Goal: Task Accomplishment & Management: Use online tool/utility

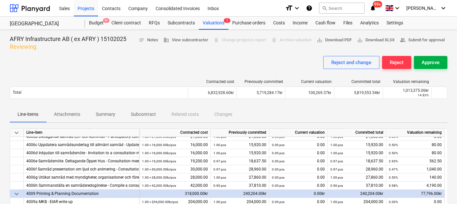
click at [432, 59] on div "Approve" at bounding box center [431, 62] width 18 height 8
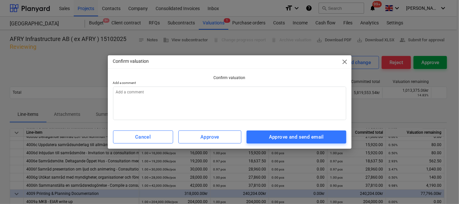
type textarea "x"
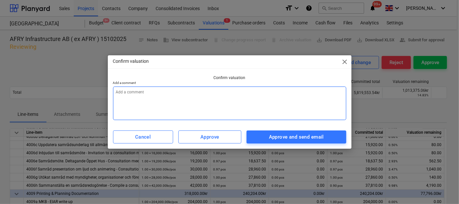
click at [181, 95] on textarea at bounding box center [229, 102] width 233 height 33
type textarea "O"
type textarea "x"
type textarea "OK"
type textarea "x"
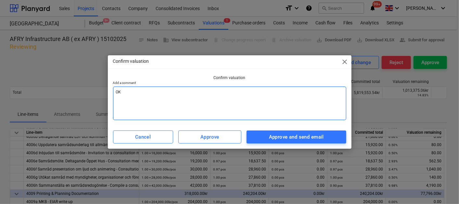
type textarea "OK,"
type textarea "x"
type textarea "OK,"
type textarea "x"
type textarea "OK, D"
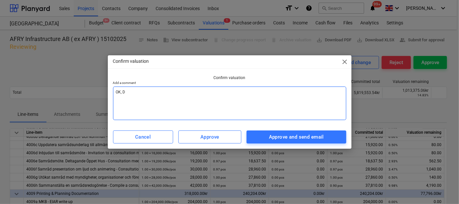
type textarea "x"
type textarea "OK, Dr"
type textarea "x"
type textarea "OK, Dra"
type textarea "x"
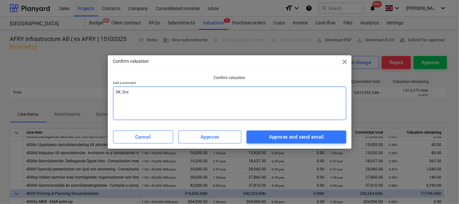
type textarea "OK, Drag"
type textarea "x"
type textarea "OK, Drag-"
type textarea "x"
type textarea "OK, Drag-n"
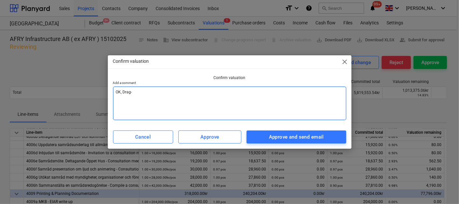
type textarea "x"
type textarea "OK, Drag-n-"
type textarea "x"
type textarea "OK, Drag-n-d"
type textarea "x"
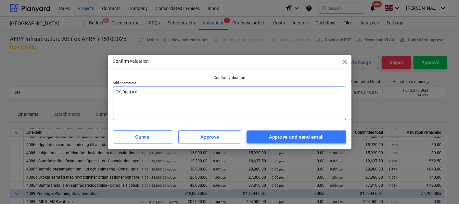
type textarea "OK, Drag-n-dr"
type textarea "x"
type textarea "OK, Drag-n-dro"
type textarea "x"
type textarea "OK, Drag-n-drop"
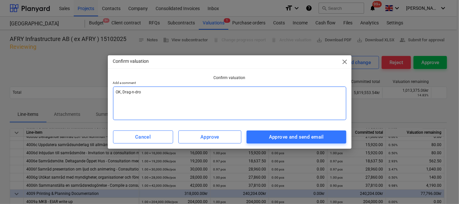
type textarea "x"
type textarea "OK, Drag-n-dropp"
type textarea "x"
type textarea "OK, Drag-n-droppa"
type textarea "x"
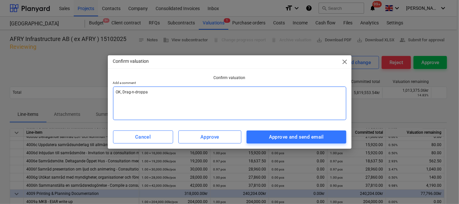
type textarea "OK, Drag-n-droppa"
type textarea "x"
type textarea "OK, Drag-n-droppa P"
type textarea "x"
type textarea "OK, Drag-n-droppa PD"
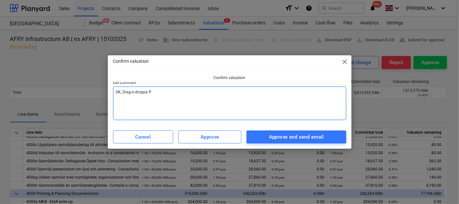
type textarea "x"
type textarea "OK, Drag-n-droppa PDF"
type textarea "x"
type textarea "OK, Drag-n-droppa PDF-"
type textarea "x"
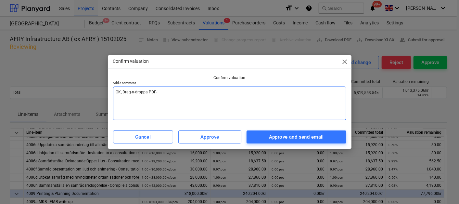
type textarea "OK, Drag-n-droppa PDF-f"
type textarea "x"
type textarea "OK, Drag-n-droppa PDF-fa"
type textarea "x"
type textarea "OK, Drag-n-droppa PDF-fak"
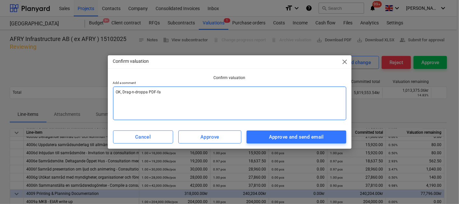
type textarea "x"
type textarea "OK, Drag-n-droppa PDF-fakt"
type textarea "x"
type textarea "OK, Drag-n-droppa PDF-faktu"
type textarea "x"
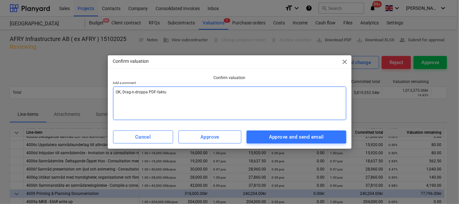
type textarea "OK, Drag-n-droppa PDF-faktur"
type textarea "x"
type textarea "OK, Drag-n-droppa PDF-faktura"
type textarea "x"
type textarea "OK, Drag-n-droppa PDF-faktura"
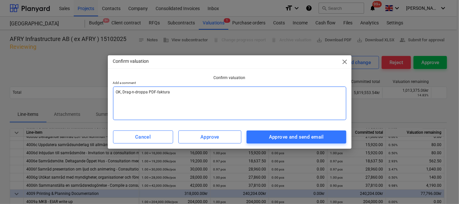
type textarea "x"
type textarea "OK, Drag-n-droppa PDF-faktura t"
type textarea "x"
type textarea "OK, Drag-n-droppa PDF-faktura ti"
type textarea "x"
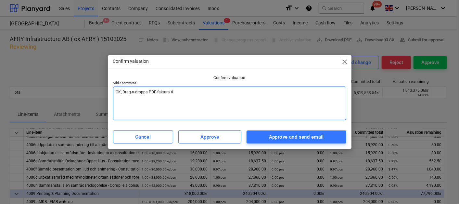
type textarea "OK, Drag-n-droppa PDF-faktura til"
type textarea "x"
type textarea "OK, Drag-n-droppa PDF-faktura till"
type textarea "x"
type textarea "OK, Drag-n-droppa PDF-faktura till"
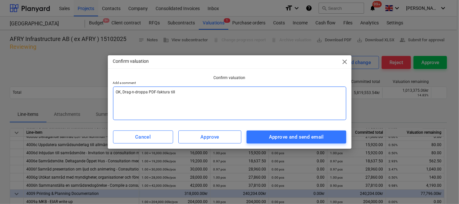
type textarea "x"
type textarea "OK, Drag-n-droppa PDF-faktura till"
type textarea "x"
type textarea "OK, FDrag-n-droppa PDF-faktura till"
type textarea "x"
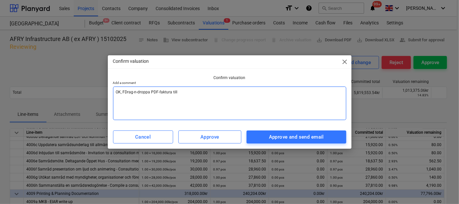
type textarea "OK, FöDrag-n-droppa PDF-faktura till"
type textarea "x"
type textarea "OK, FölDrag-n-droppa PDF-faktura till"
type textarea "x"
type textarea "OK, FöljDrag-n-droppa PDF-faktura till"
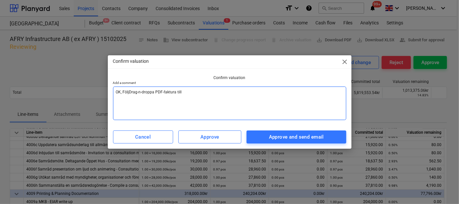
type textarea "x"
type textarea "OK, Följ Drag-n-droppa PDF-faktura till"
type textarea "x"
type textarea "OK, Följ lDrag-n-droppa PDF-faktura till"
type textarea "x"
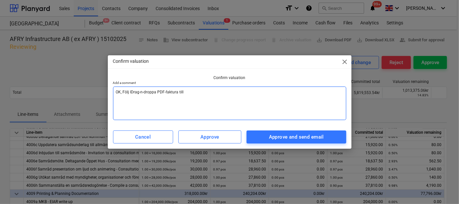
type textarea "OK, Följ läDrag-n-droppa PDF-faktura till"
type textarea "x"
type textarea "OK, Följ länDrag-n-droppa PDF-faktura till"
type textarea "x"
type textarea "OK, Följ länkDrag-n-droppa PDF-faktura till"
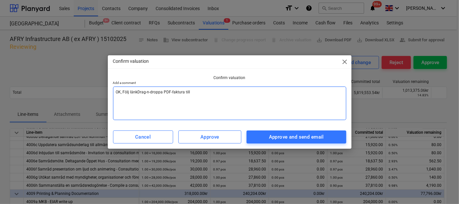
type textarea "x"
type textarea "OK, Följ länkeDrag-n-droppa PDF-faktura till"
type textarea "x"
type textarea "OK, Följ länkenDrag-n-droppa PDF-faktura till"
type textarea "x"
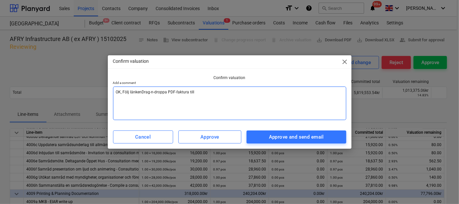
type textarea "OK, Följ länken Drag-n-droppa PDF-faktura till"
type textarea "x"
type textarea "OK, Följ länken iDrag-n-droppa PDF-faktura till"
type textarea "x"
type textarea "OK, Följ länken i Drag-n-droppa PDF-faktura till"
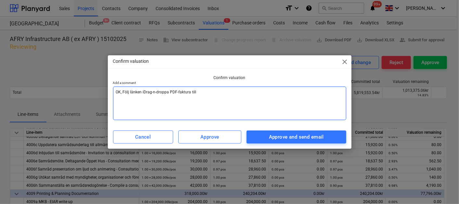
type textarea "x"
type textarea "OK, Följ länken i mDrag-n-droppa PDF-faktura till"
type textarea "x"
type textarea "OK, Följ länken i maDrag-n-droppa PDF-faktura till"
type textarea "x"
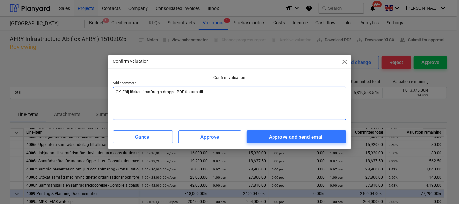
type textarea "OK, Följ länken i maiDrag-n-droppa PDF-faktura till"
type textarea "x"
type textarea "OK, Följ länken i mailDrag-n-droppa PDF-faktura till"
type textarea "x"
type textarea "OK, Följ länken i maileDrag-n-droppa PDF-faktura till"
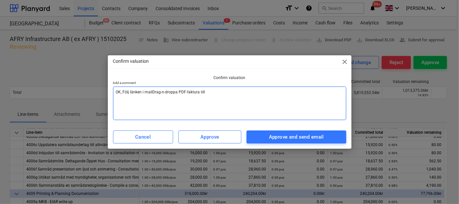
type textarea "x"
type textarea "OK, Följ länken i mailetDrag-n-droppa PDF-faktura till"
type textarea "x"
type textarea "OK, Följ länken i mailet Drag-n-droppa PDF-faktura till"
type textarea "x"
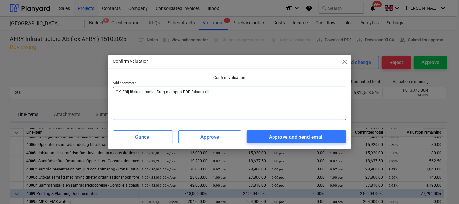
type textarea "OK, Följ länken i mailet oDrag-n-droppa PDF-faktura till"
type textarea "x"
type textarea "OK, Följ länken i mailet ohDrag-n-droppa PDF-faktura till"
type textarea "x"
type textarea "OK, Följ länken i mailet oDrag-n-droppa PDF-faktura till"
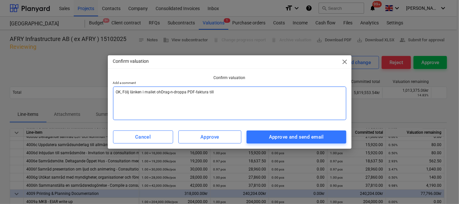
type textarea "x"
type textarea "OK, Följ länken i mailet ocDrag-n-droppa PDF-faktura till"
type textarea "x"
type textarea "OK, Följ länken i mailet ochDrag-n-droppa PDF-faktura till"
type textarea "x"
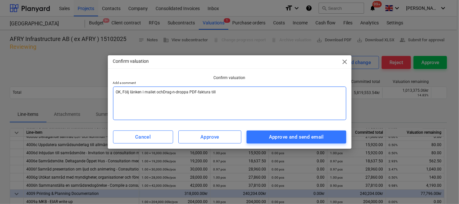
type textarea "OK, Följ länken i mailet och Drag-n-droppa PDF-faktura till"
type textarea "x"
type textarea "OK, Följ länken i mailet och Drag-n-droppa PDF-faktura til"
type textarea "x"
type textarea "OK, Följ länken i mailet och Drag-n-droppa PDF-faktura ti"
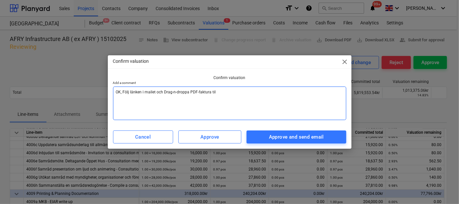
type textarea "x"
type textarea "OK, Följ länken i mailet och Drag-n-droppa PDF-faktura t"
type textarea "x"
type textarea "OK, Följ länken i mailet och Drag-n-droppa PDF-faktura"
type textarea "x"
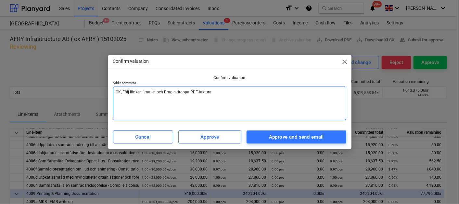
type textarea "OK, Följ länken i mailet och Drag-n-droppa PDF-faktura d"
type textarea "x"
type textarea "OK, Följ länken i mailet och Drag-n-droppa PDF-faktura dä"
type textarea "x"
type textarea "OK, Följ länken i mailet och Drag-n-droppa PDF-faktura där"
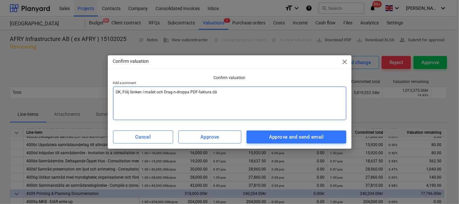
type textarea "x"
type textarea "OK, Följ länken i mailet och Drag-n-droppa PDF-faktura där"
type textarea "x"
type textarea "OK, Följ länken i mailet och Drag-n-droppa PDF-faktura där f"
type textarea "x"
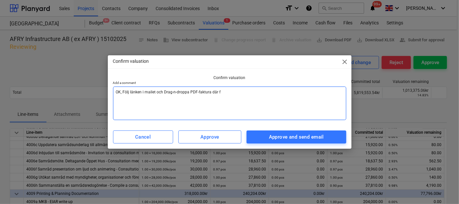
type textarea "OK, Följ länken i mailet och Drag-n-droppa PDF-faktura där fö"
type textarea "x"
type textarea "OK, Följ länken i mailet och Drag-n-droppa PDF-faktura där för"
type textarea "x"
type textarea "OK, Följ länken i mailet och Drag-n-droppa PDF-faktura där för"
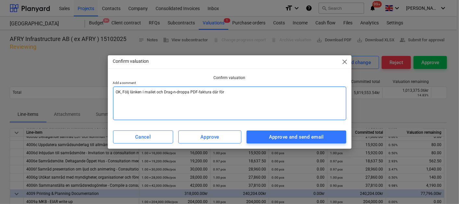
type textarea "x"
type textarea "OK, Följ länken i mailet och Drag-n-droppa PDF-faktura där för a"
type textarea "x"
type textarea "OK, Följ länken i mailet och Drag-n-droppa PDF-faktura där för at"
type textarea "x"
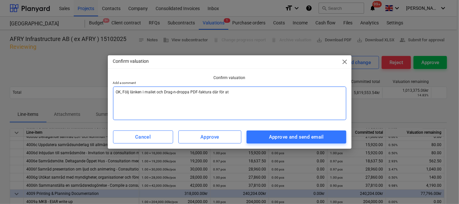
type textarea "OK, Följ länken i mailet och Drag-n-droppa PDF-faktura där för att"
type textarea "x"
type textarea "OK, Följ länken i mailet och Drag-n-droppa PDF-faktura där för att"
type textarea "x"
type textarea "OK, Följ länken i mailet och Drag-n-droppa PDF-faktura där för att l"
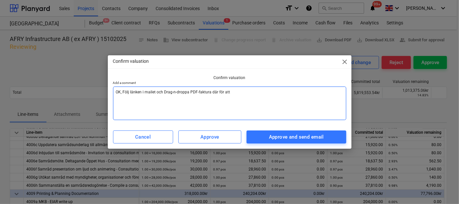
type textarea "x"
type textarea "OK, Följ länken i mailet och Drag-n-droppa PDF-faktura där för att la"
type textarea "x"
type textarea "OK, Följ länken i mailet och Drag-n-droppa PDF-faktura där för att lad"
type textarea "x"
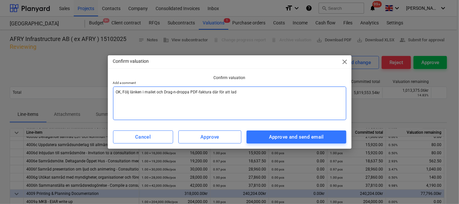
type textarea "OK, Följ länken i mailet och Drag-n-droppa PDF-faktura där för att ladd"
type textarea "x"
type textarea "OK, Följ länken i mailet och Drag-n-droppa PDF-faktura där för att ladda"
type textarea "x"
type textarea "OK, Följ länken i mailet och Drag-n-droppa PDF-faktura där för att ladda"
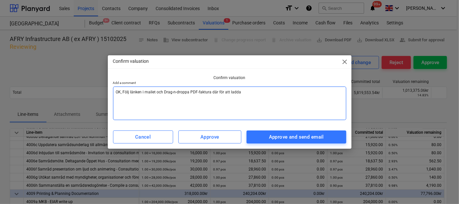
type textarea "x"
type textarea "OK, Följ länken i mailet och Drag-n-droppa PDF-faktura där för att ladda u"
type textarea "x"
type textarea "OK, Följ länken i mailet och Drag-n-droppa PDF-faktura där för att ladda up"
type textarea "x"
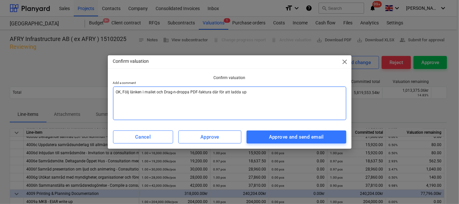
type textarea "OK, Följ länken i mailet och Drag-n-droppa PDF-faktura där för att ladda upp"
type textarea "x"
type textarea "OK, Följ länken i mailet och Drag-n-droppa PDF-faktura där för att ladda upp"
type textarea "x"
type textarea "OK, Följ länken i mailet och Drag-n-droppa PDF-faktura där för att ladda upp o"
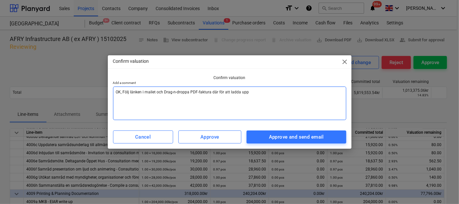
type textarea "x"
type textarea "OK, Följ länken i mailet och Drag-n-droppa PDF-faktura där för att ladda upp oc"
type textarea "x"
type textarea "OK, Följ länken i mailet och Drag-n-droppa PDF-faktura där för att ladda upp och"
type textarea "x"
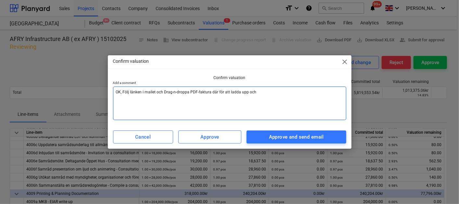
type textarea "OK, Följ länken i mailet och Drag-n-droppa PDF-faktura där för att ladda upp och"
type textarea "x"
type textarea "OK, Följ länken i mailet och Drag-n-droppa PDF-faktura där för att ladda upp och"
type textarea "x"
type textarea "OK, Följ länken i mailet och Drag-n-droppa PDF-faktura där för att ladda upp oc"
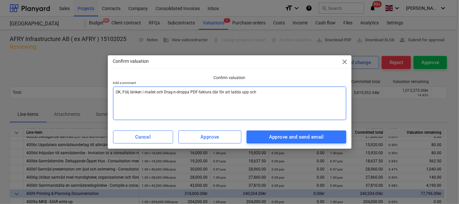
type textarea "x"
type textarea "OK, Följ länken i mailet och Drag-n-droppa PDF-faktura där för att ladda upp o"
type textarea "x"
type textarea "OK, Följ länken i mailet och Drag-n-droppa PDF-faktura där för att ladda upp"
type textarea "x"
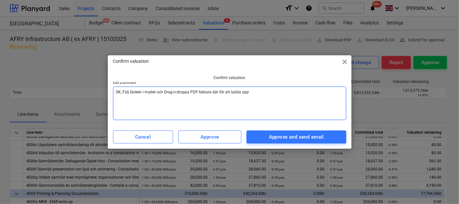
type textarea "OK, Följ länken i mailet och Drag-n-droppa PDF-faktura där för att ladda upp :"
type textarea "x"
type textarea "OK, Följ länken i mailet och Drag-n-droppa PDF-faktura där för att ladda upp :)"
type textarea "x"
type textarea "OK, Följ länken i mailet och Drag-n-droppa PDF-faktura där för att ladda upp :)"
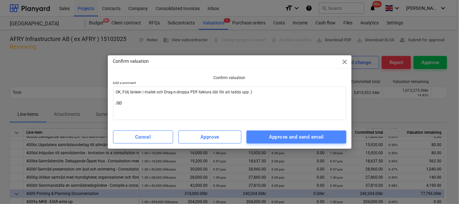
click at [306, 135] on div "Approve and send email" at bounding box center [296, 137] width 55 height 8
